Goal: Submit feedback/report problem

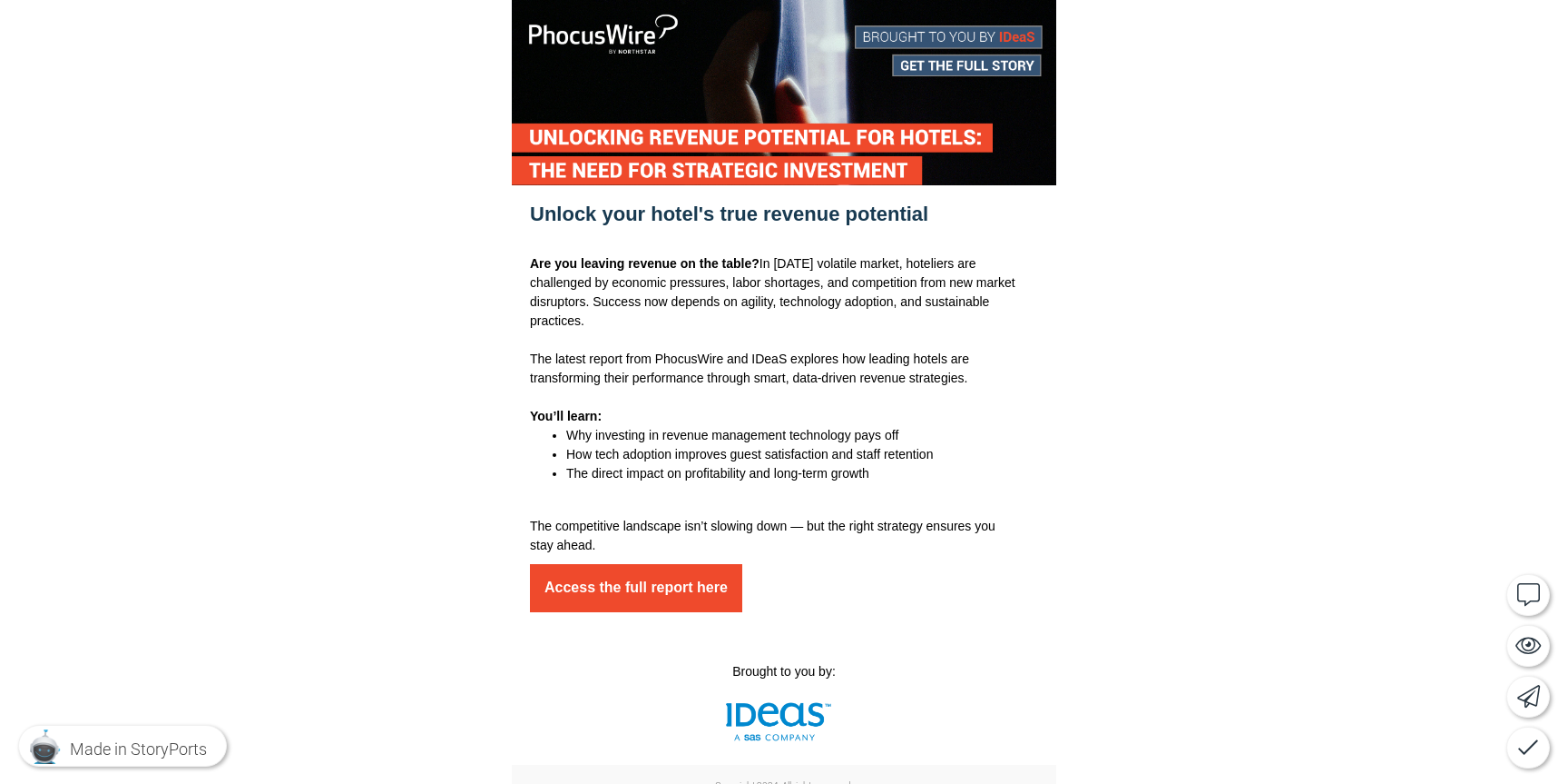
click at [1346, 536] on div at bounding box center [784, 444] width 1568 height 888
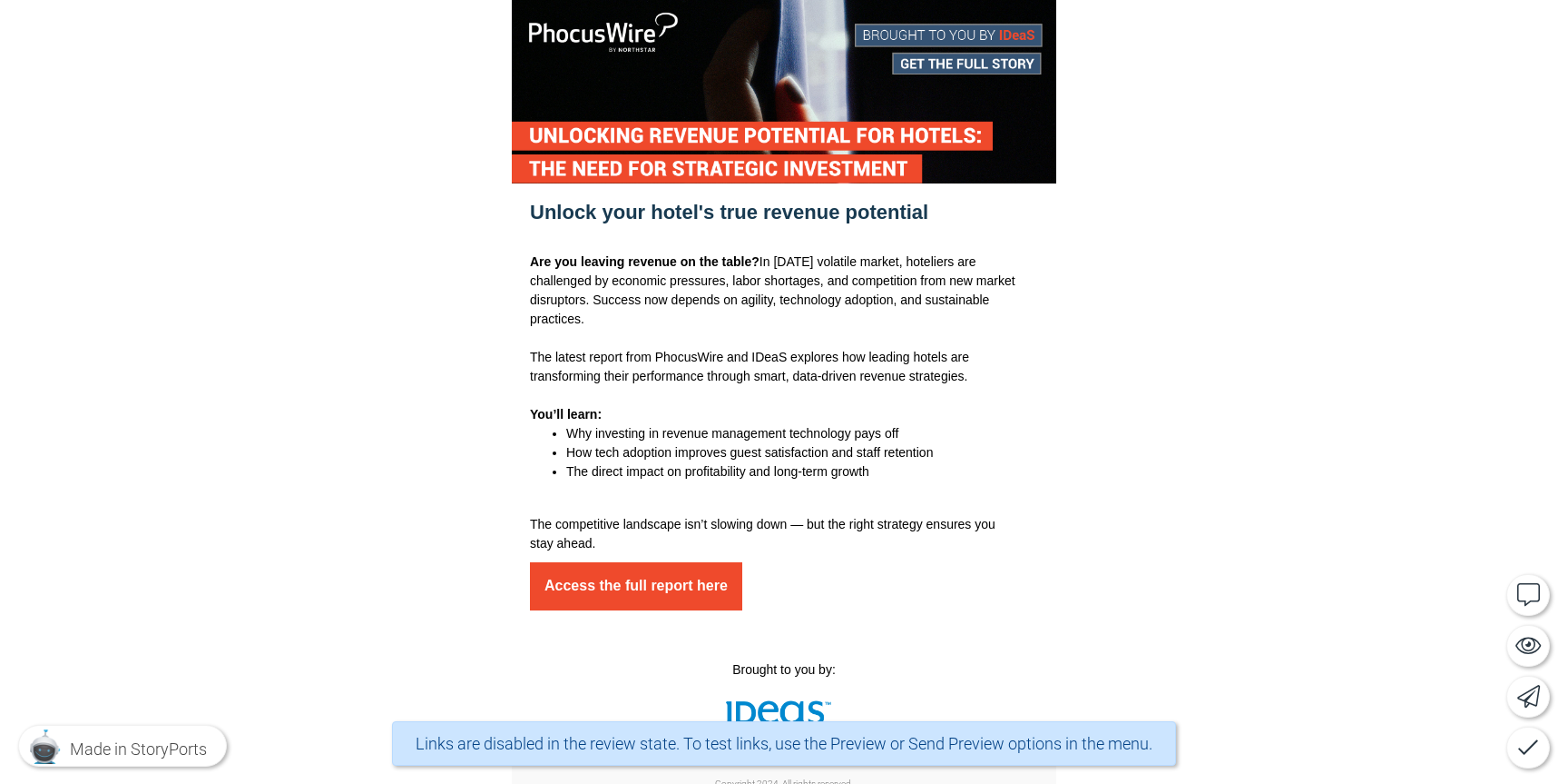
scroll to position [4, 0]
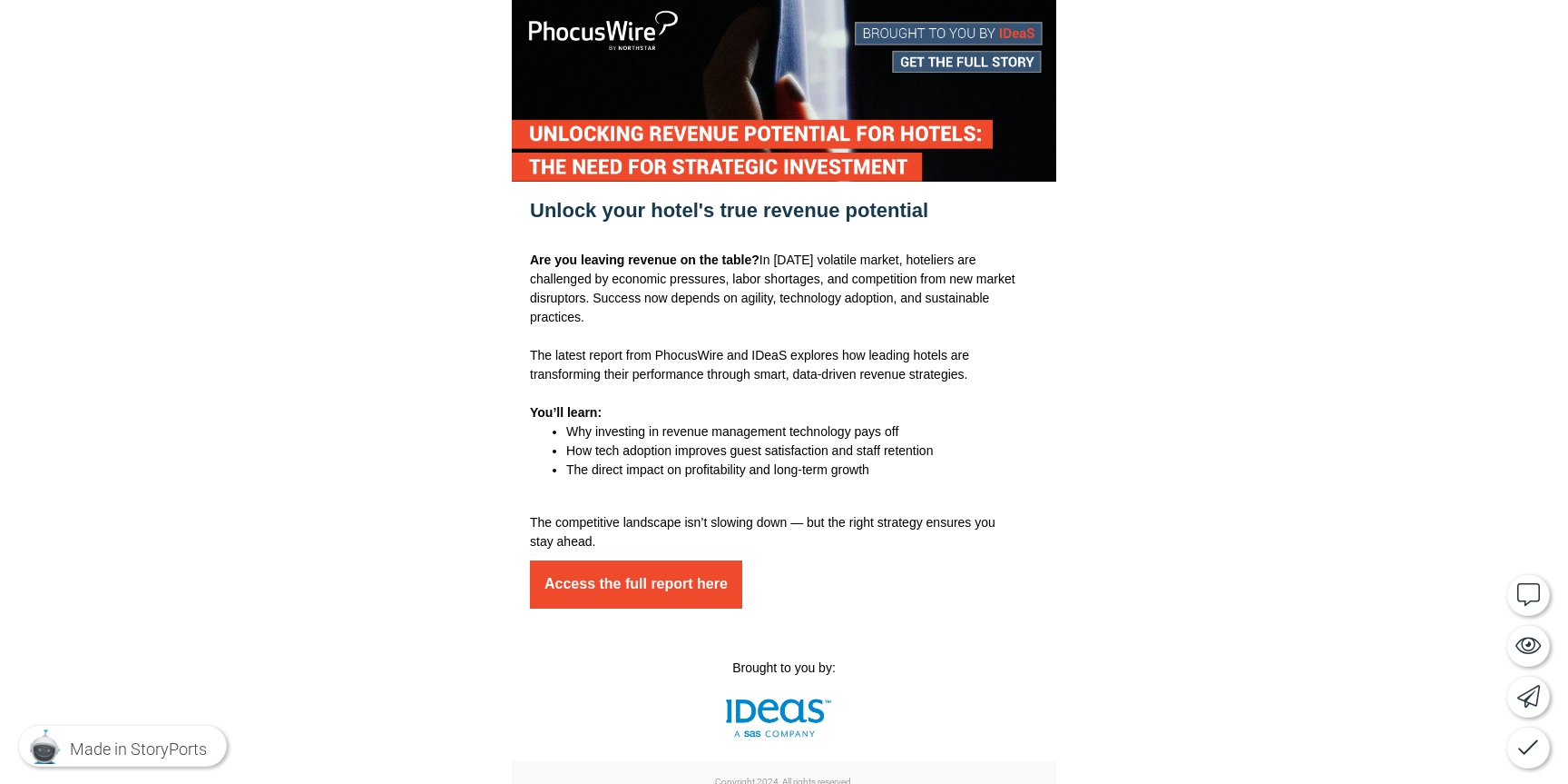
click at [1347, 381] on div at bounding box center [784, 440] width 1568 height 888
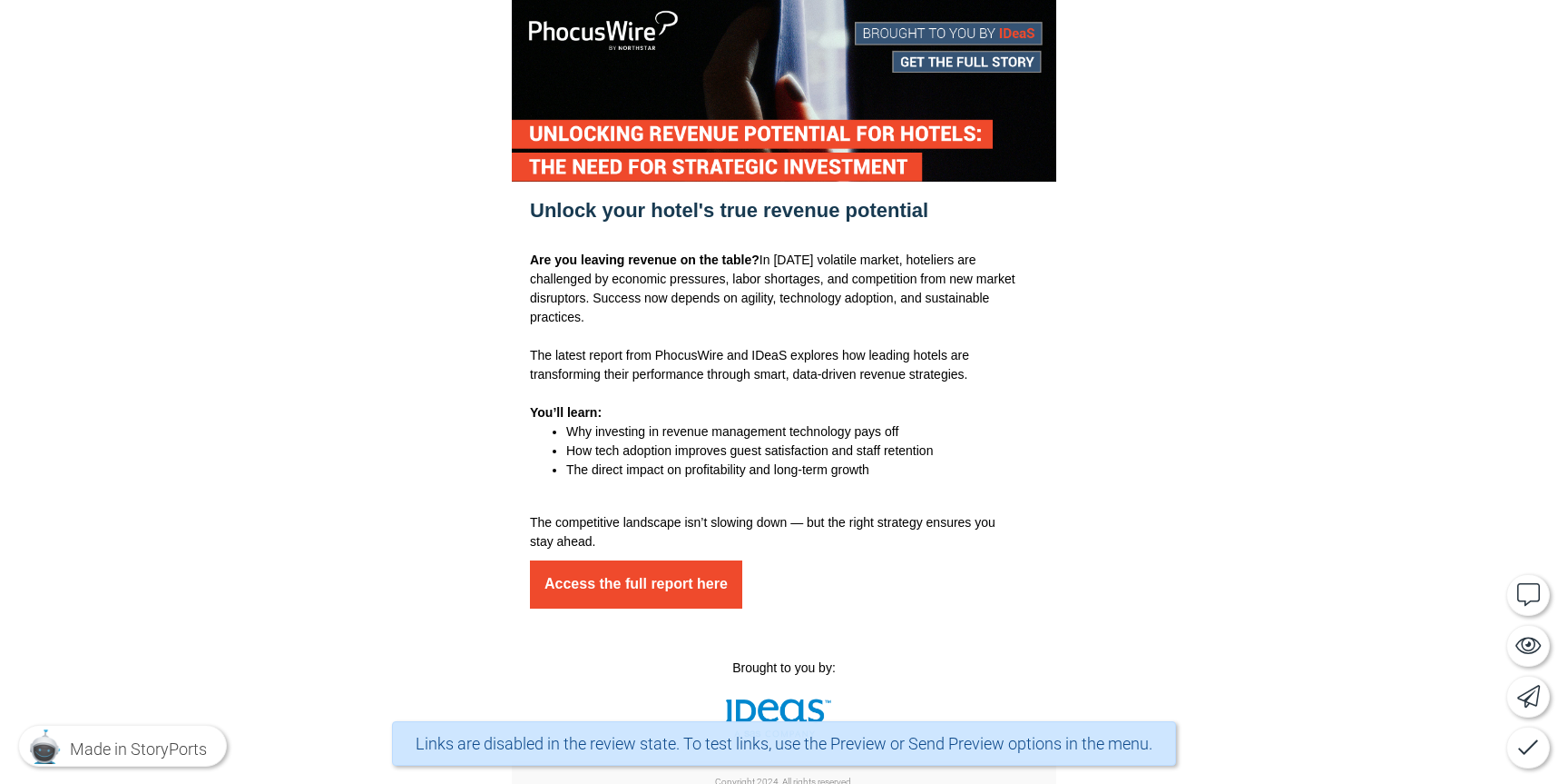
click at [1343, 391] on div at bounding box center [784, 440] width 1568 height 888
click at [1343, 390] on div at bounding box center [784, 440] width 1568 height 888
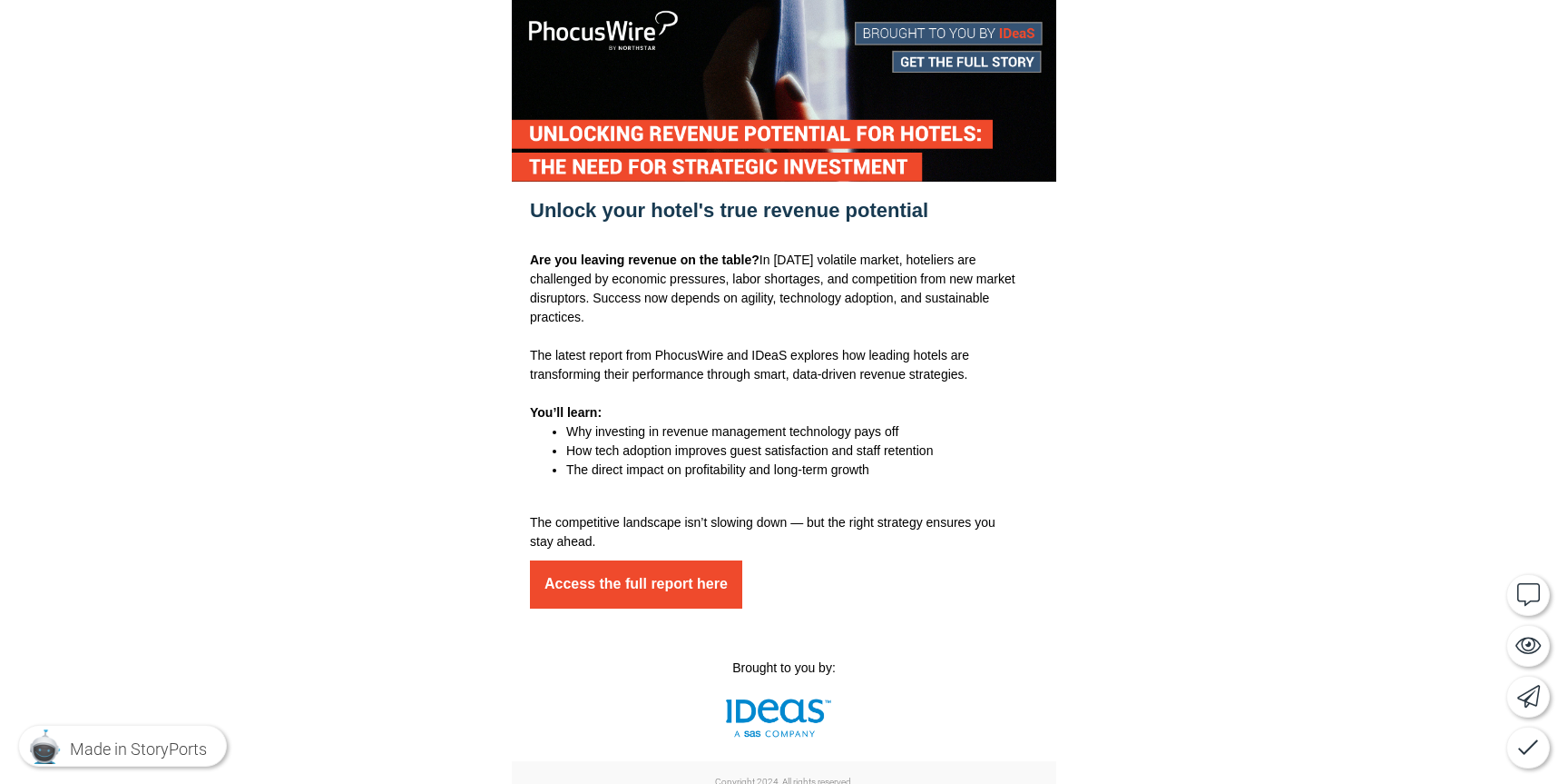
click at [1326, 387] on div at bounding box center [784, 440] width 1568 height 888
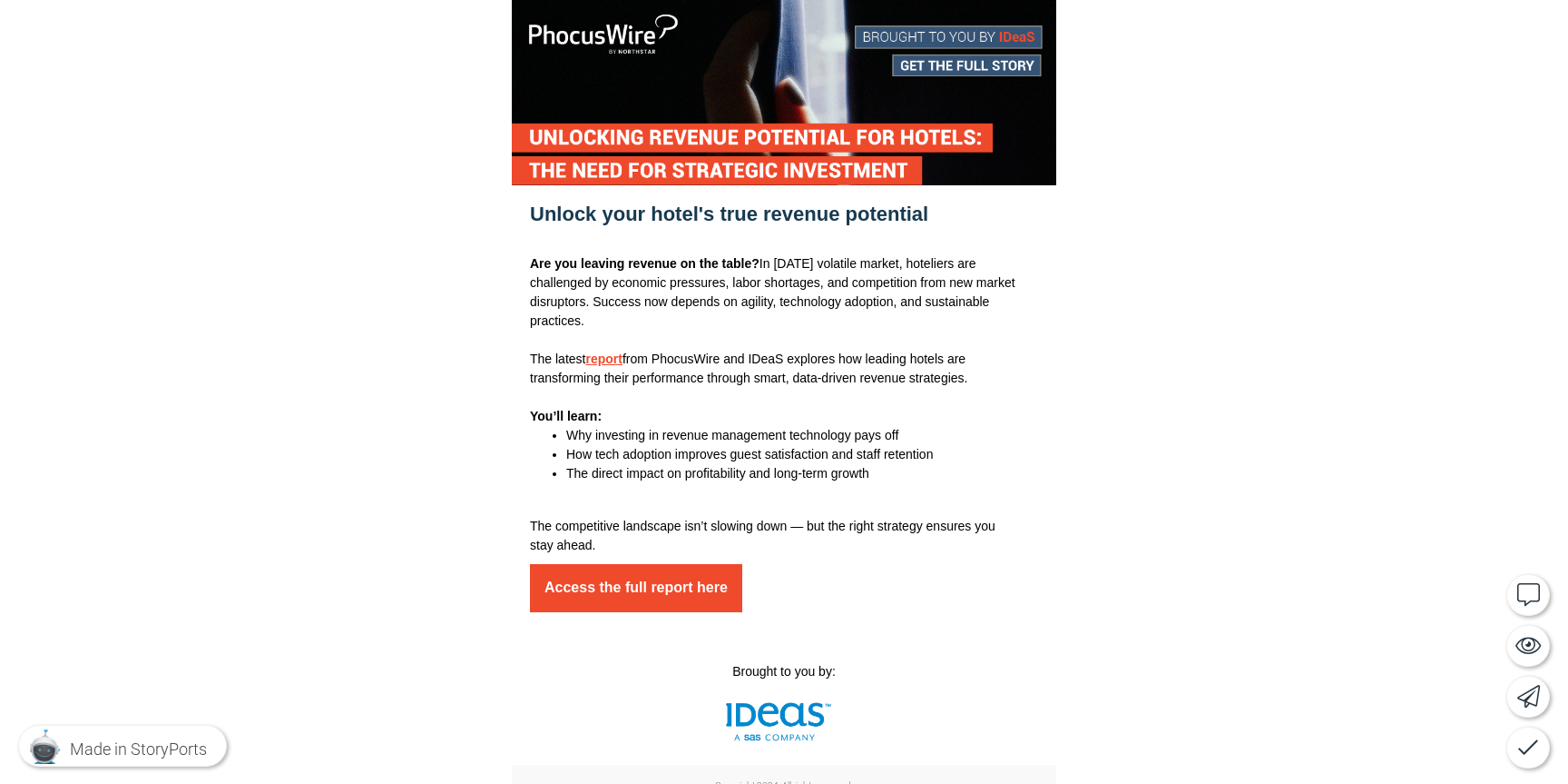
click at [1326, 387] on div at bounding box center [784, 444] width 1568 height 888
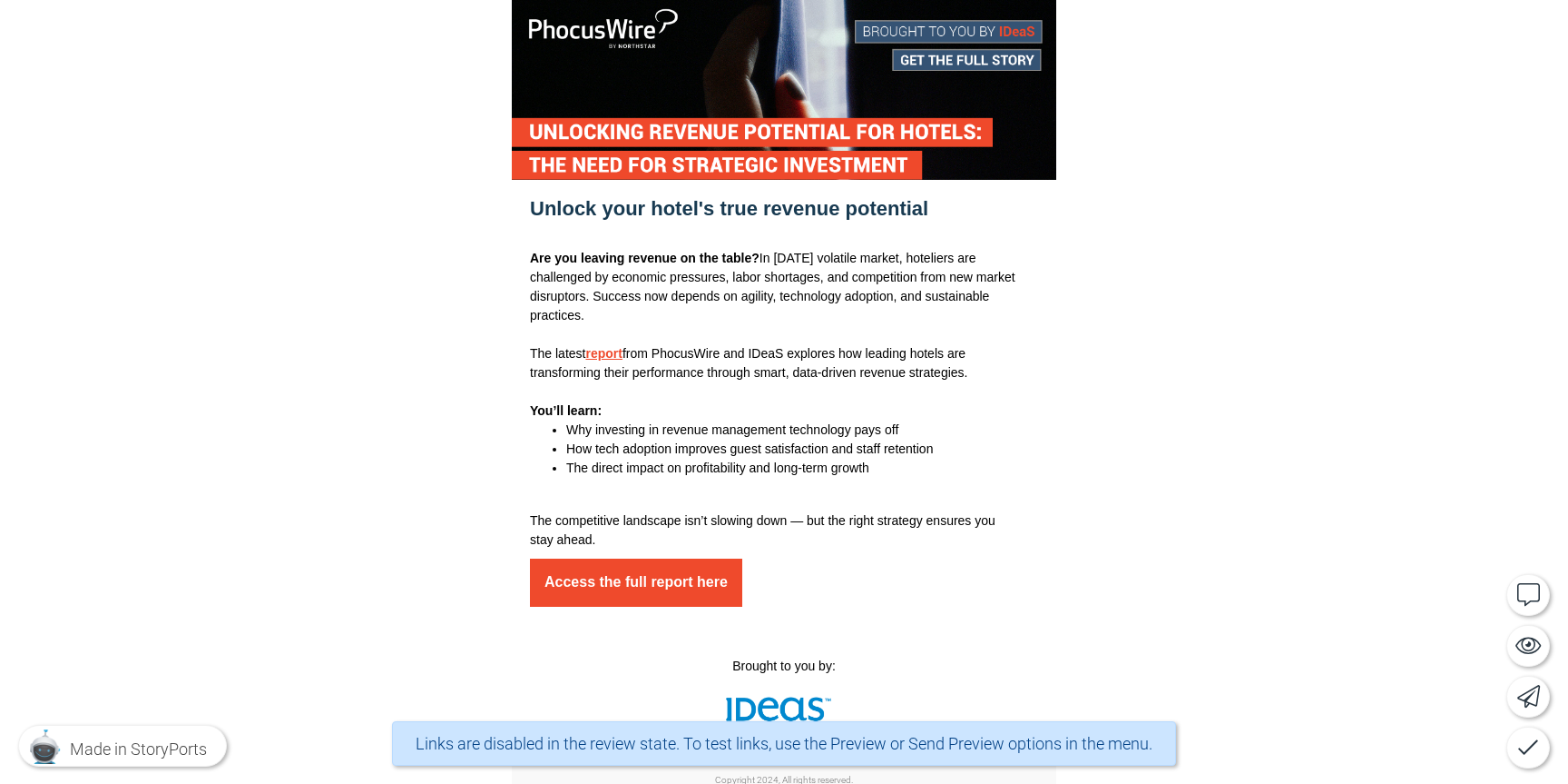
scroll to position [8, 0]
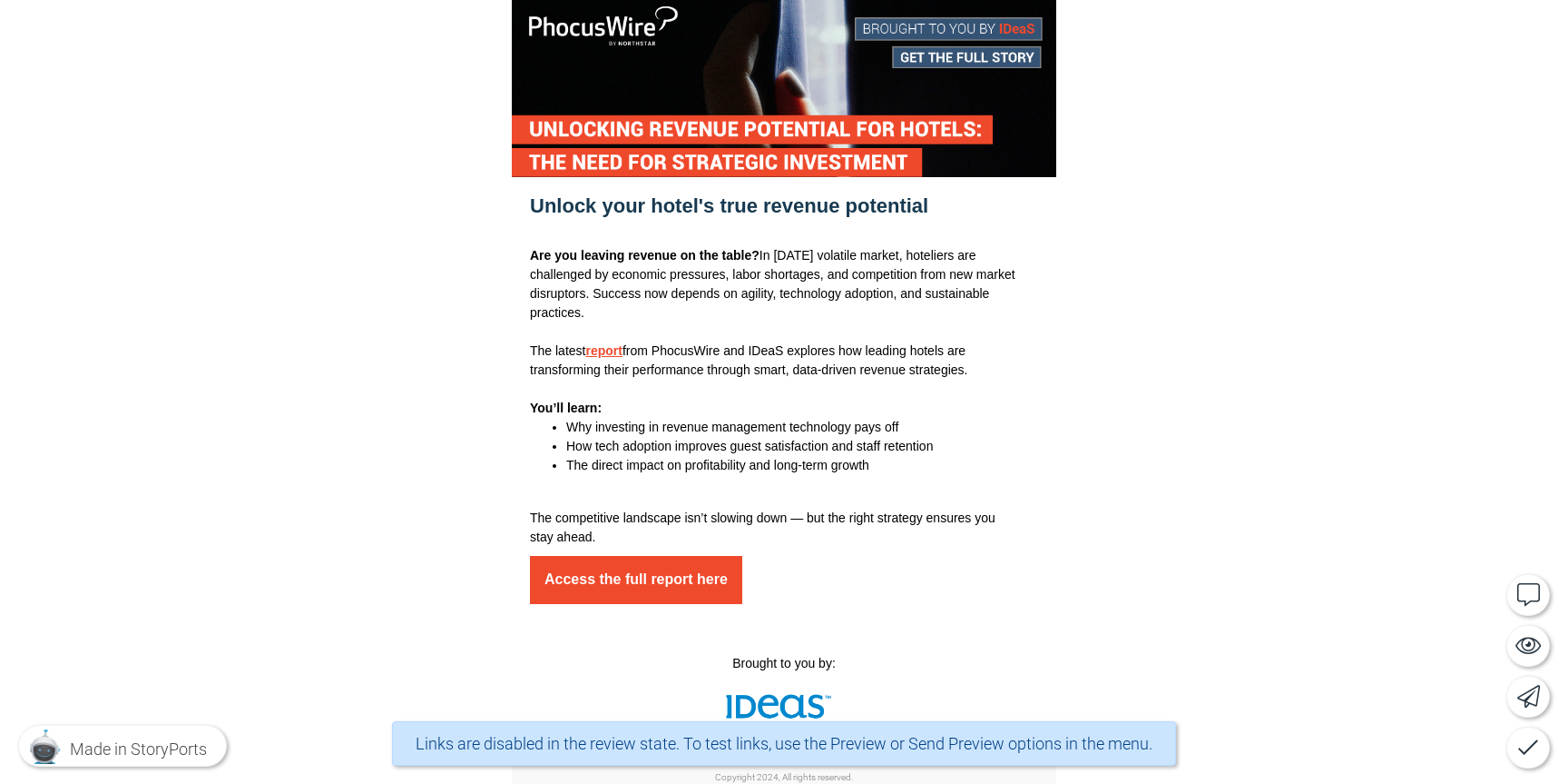
click at [1326, 387] on div at bounding box center [784, 436] width 1568 height 888
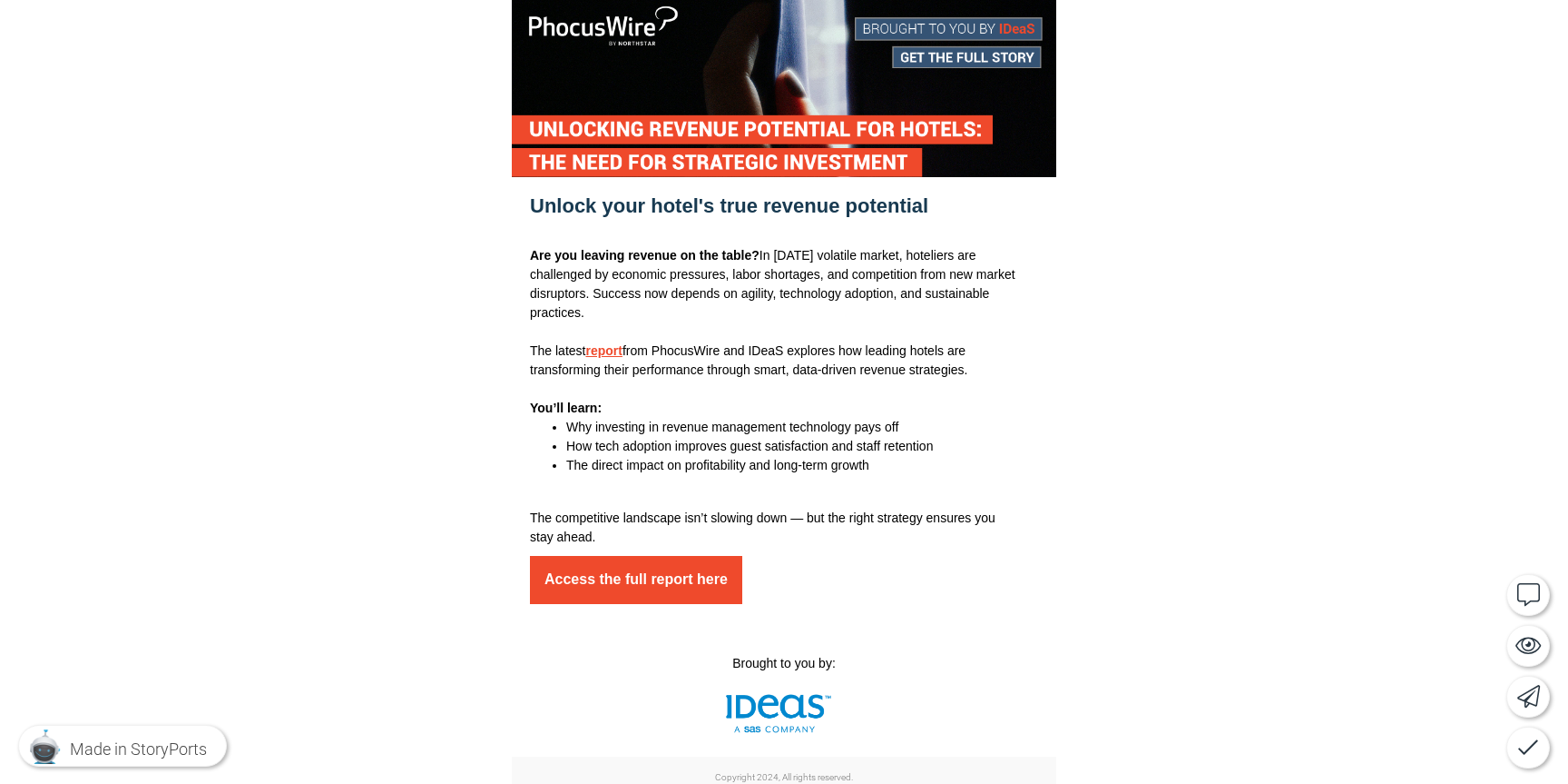
click at [1353, 318] on div at bounding box center [784, 436] width 1568 height 888
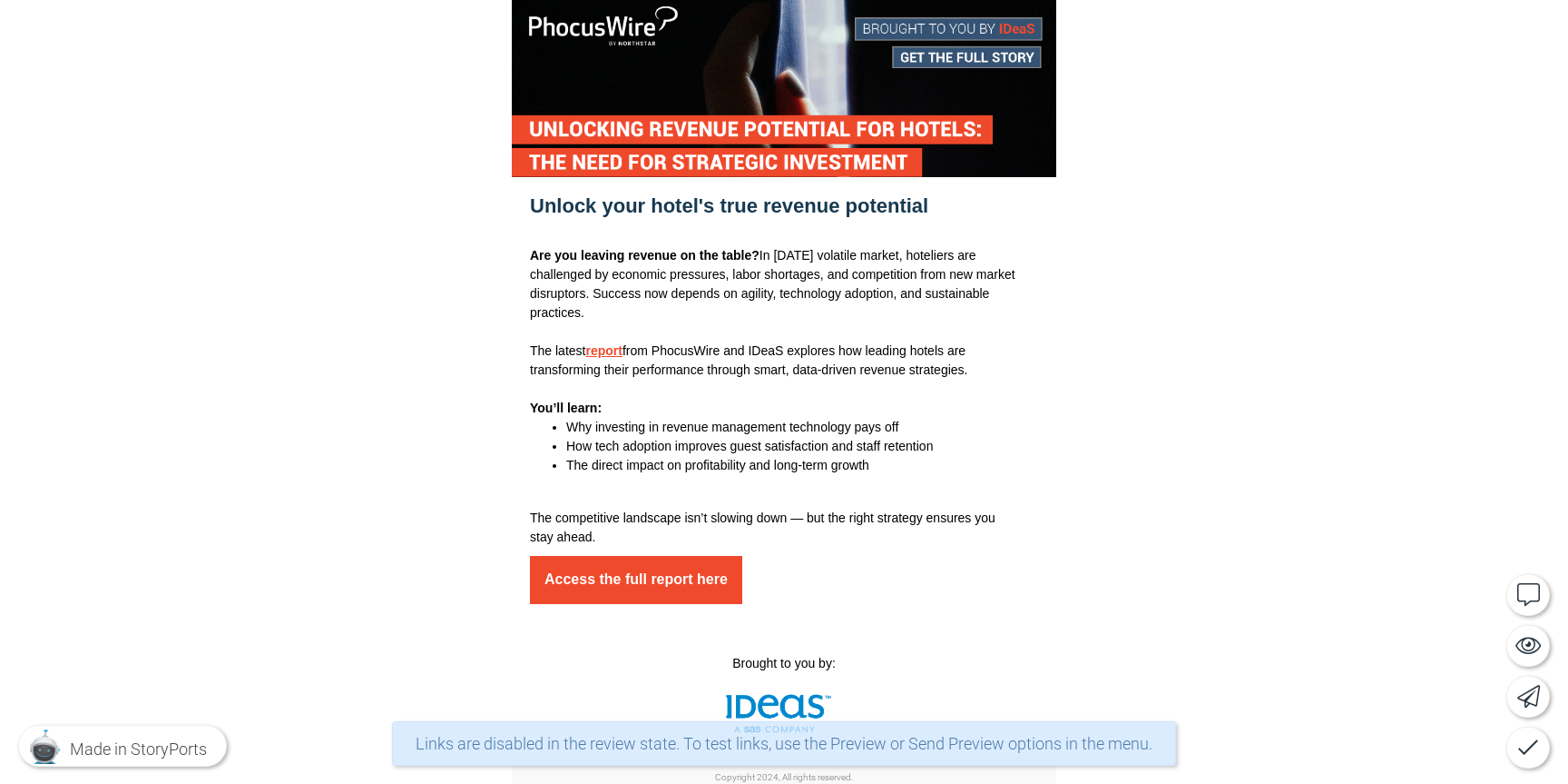
click at [1342, 382] on div at bounding box center [784, 436] width 1568 height 888
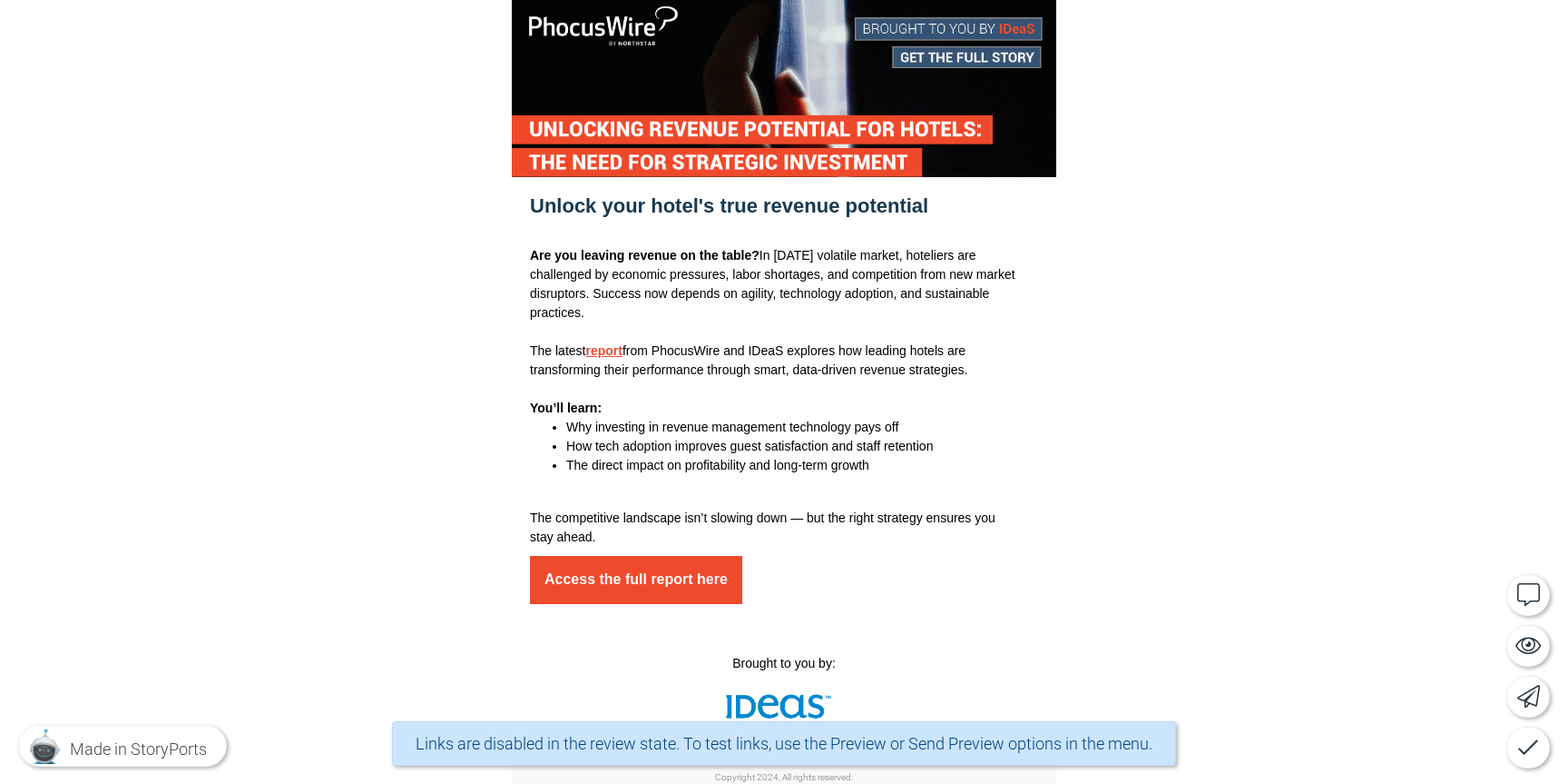
click at [1342, 382] on div at bounding box center [784, 436] width 1568 height 888
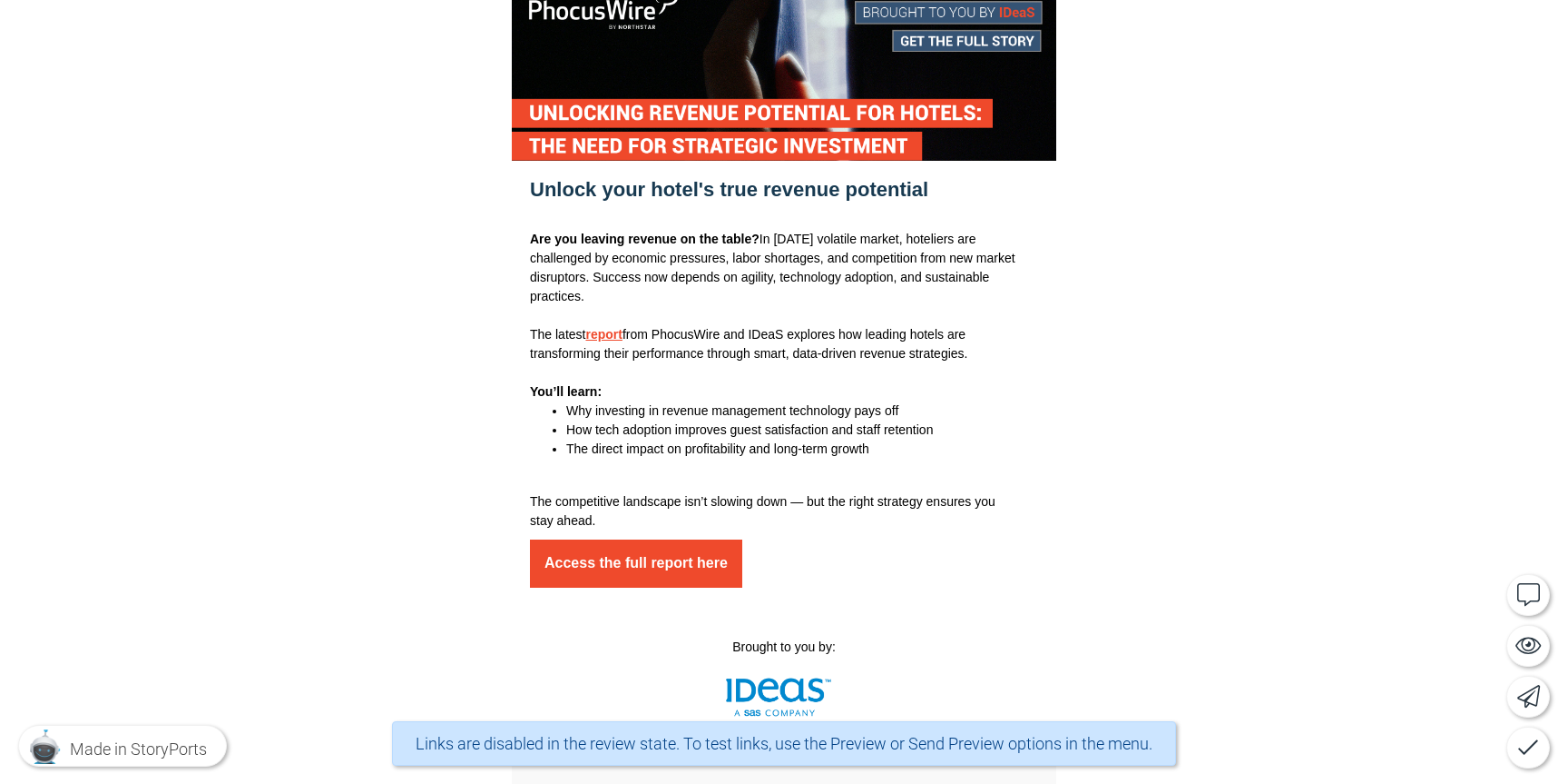
scroll to position [33, 0]
click at [1350, 395] on div at bounding box center [784, 419] width 1568 height 888
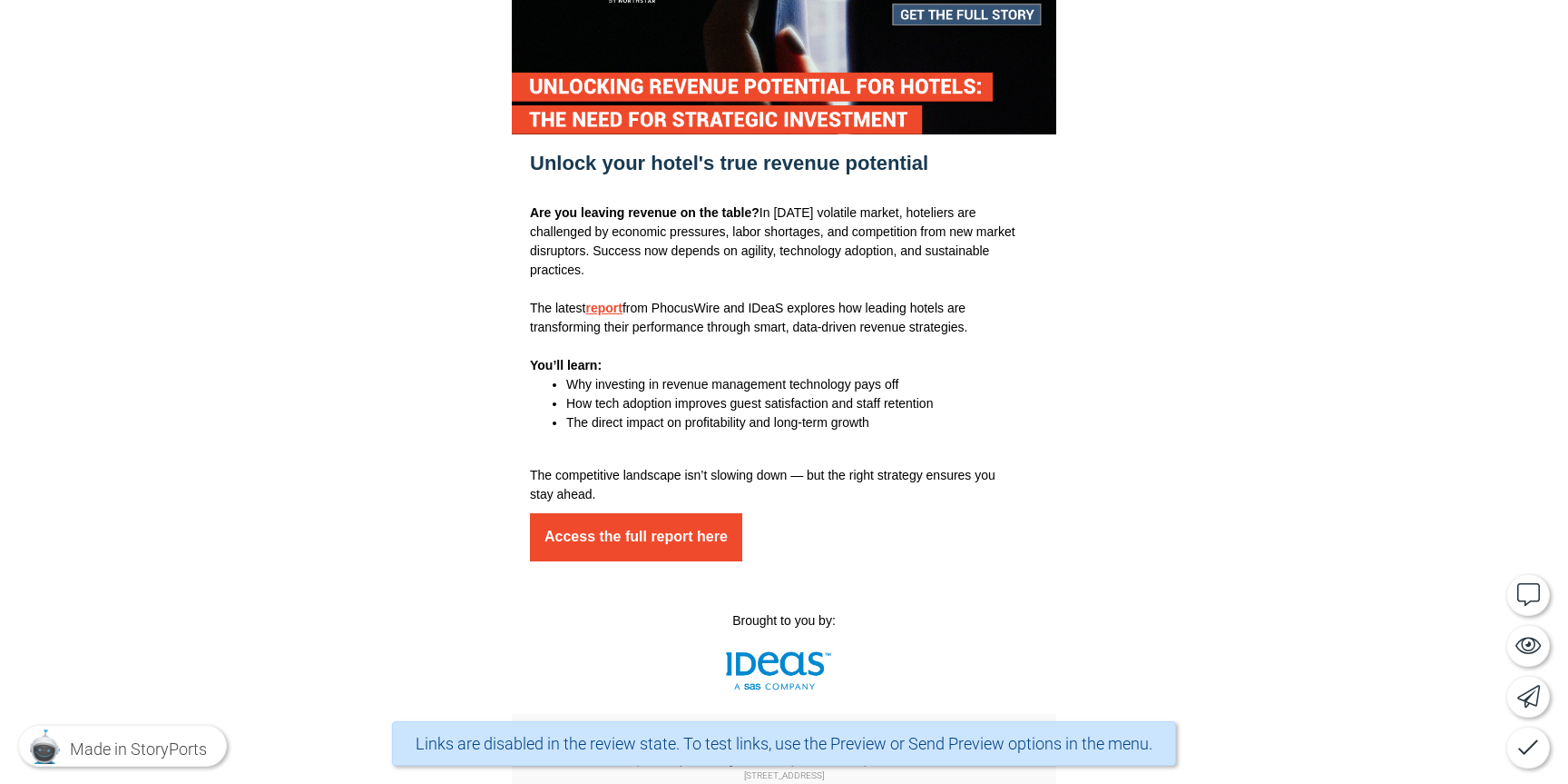
scroll to position [57, 0]
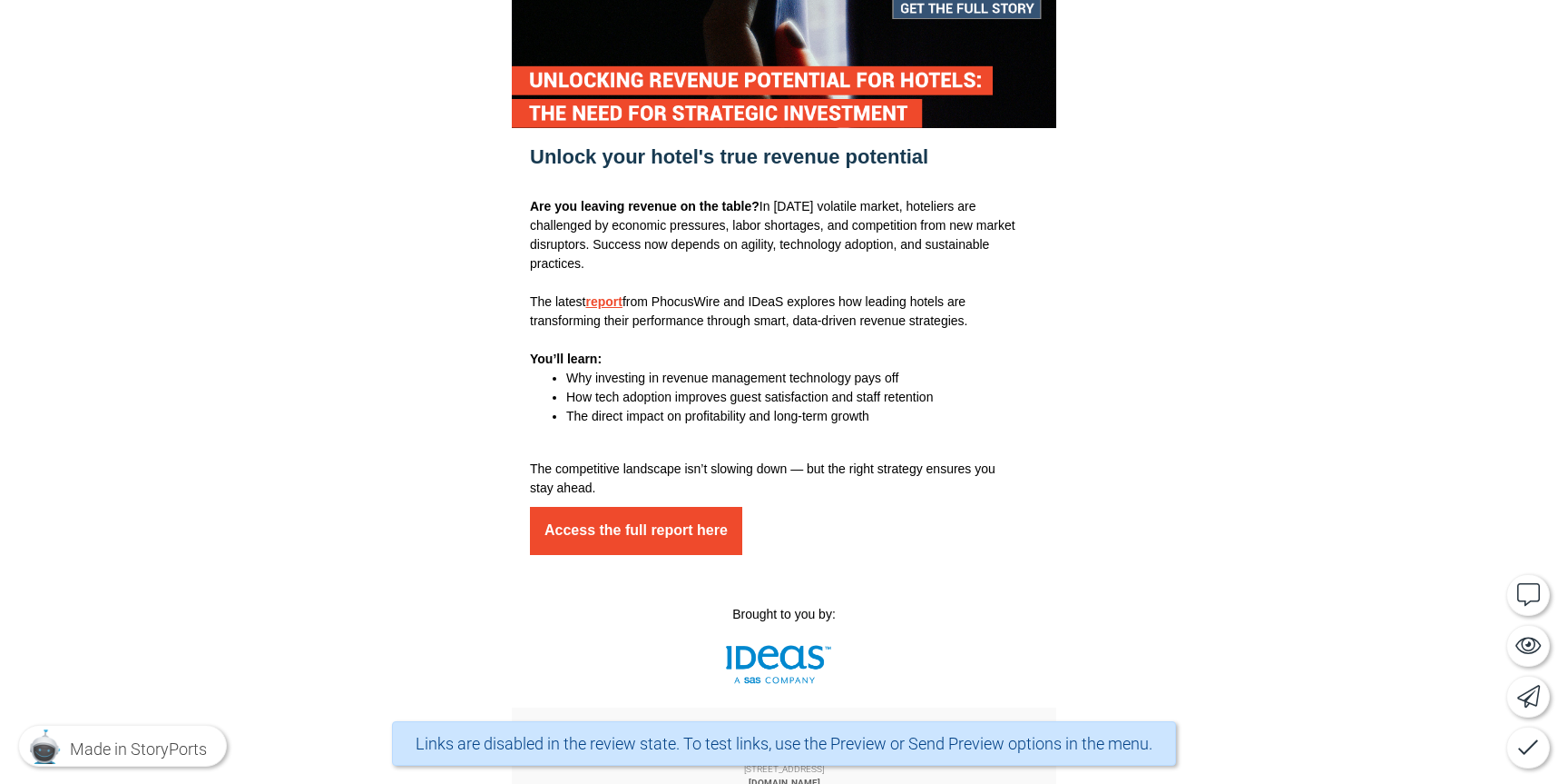
click at [1350, 395] on div at bounding box center [784, 387] width 1568 height 888
click at [1381, 389] on div at bounding box center [784, 387] width 1568 height 888
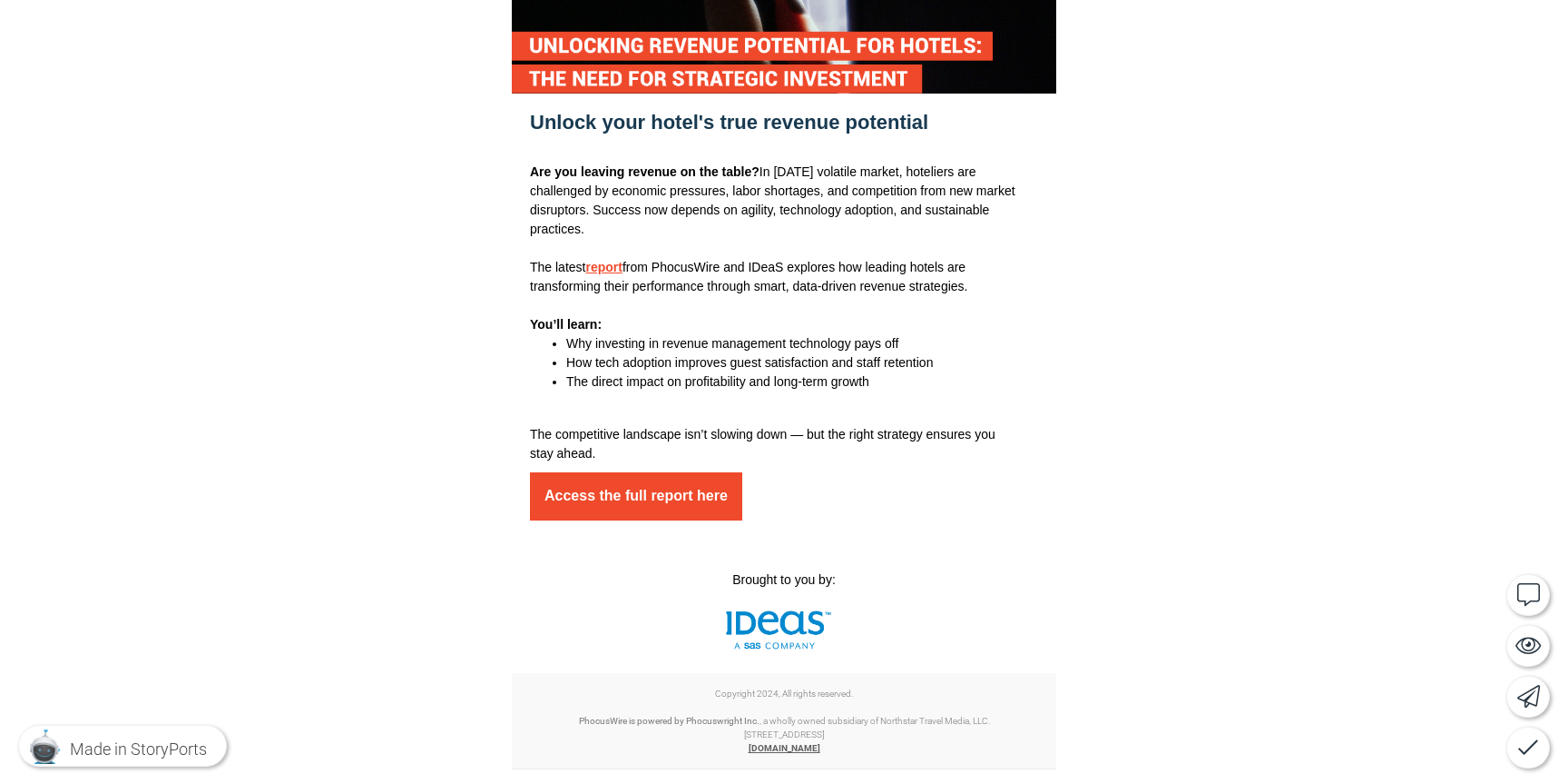
click at [1369, 537] on div at bounding box center [784, 352] width 1568 height 888
